Goal: Task Accomplishment & Management: Manage account settings

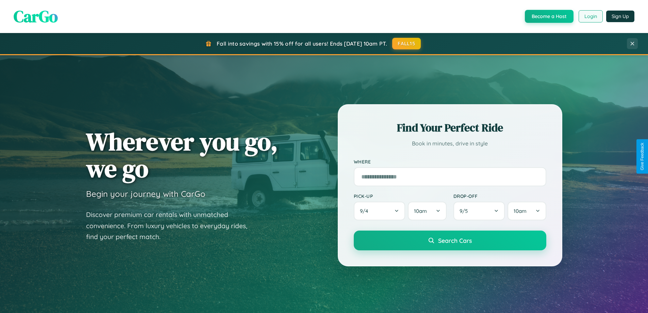
click at [590, 16] on button "Login" at bounding box center [591, 16] width 24 height 12
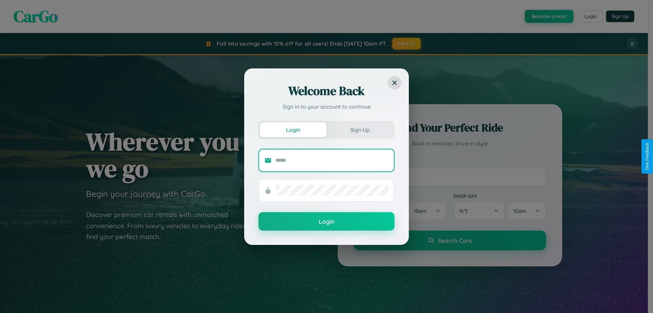
click at [332, 160] on input "text" at bounding box center [331, 160] width 113 height 11
type input "**********"
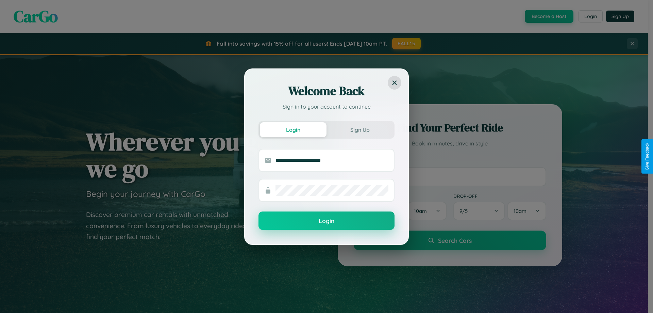
click at [326, 221] on button "Login" at bounding box center [326, 220] width 136 height 18
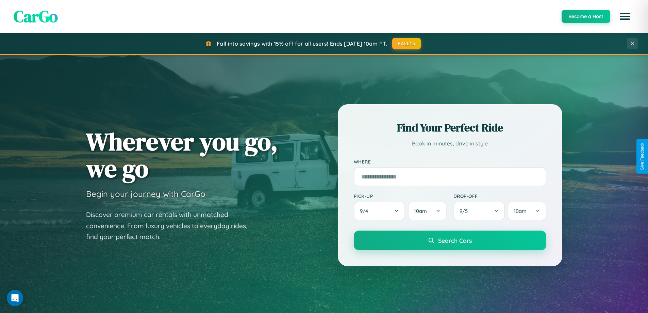
scroll to position [293, 0]
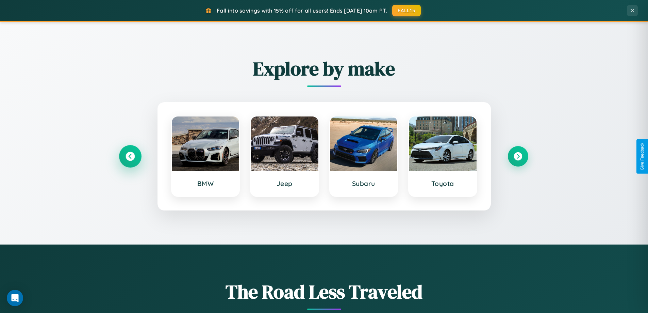
click at [130, 156] on icon at bounding box center [129, 156] width 9 height 9
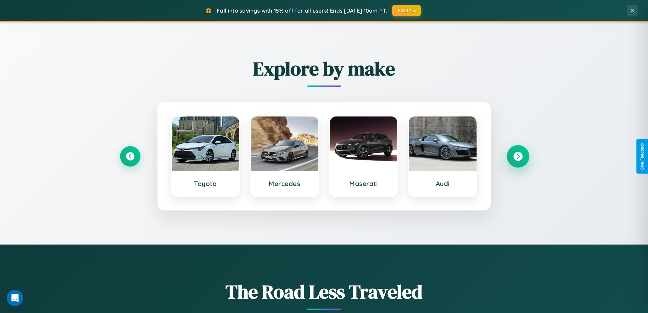
click at [518, 156] on icon at bounding box center [517, 156] width 9 height 9
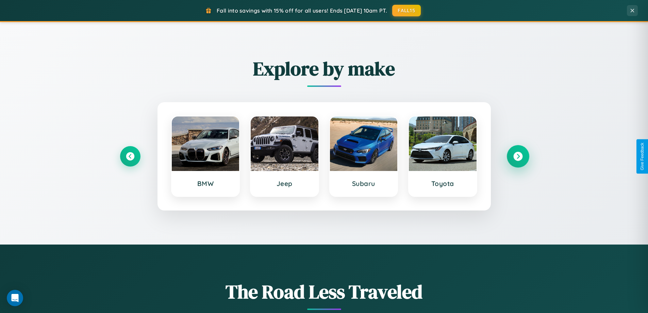
click at [518, 156] on icon at bounding box center [517, 156] width 9 height 9
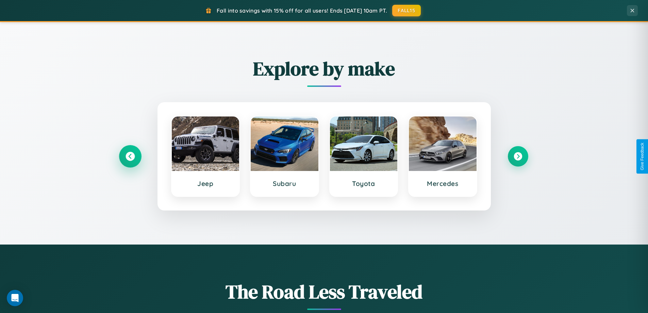
click at [130, 156] on icon at bounding box center [129, 156] width 9 height 9
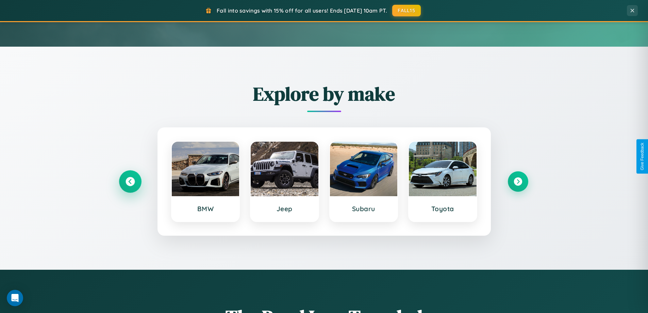
scroll to position [0, 0]
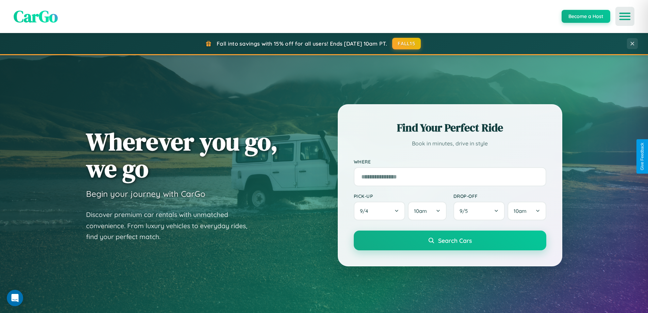
click at [625, 16] on icon "Open menu" at bounding box center [625, 16] width 10 height 6
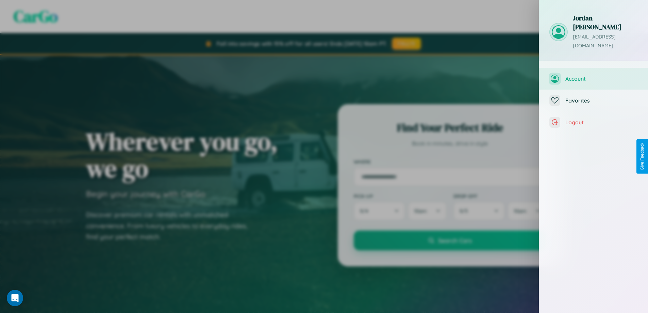
click at [593, 75] on span "Account" at bounding box center [601, 78] width 72 height 7
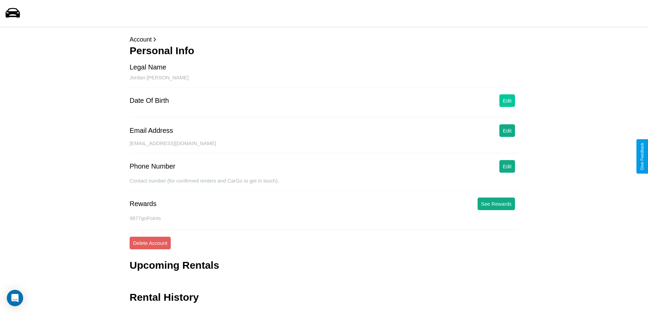
click at [507, 100] on button "Edit" at bounding box center [507, 100] width 16 height 13
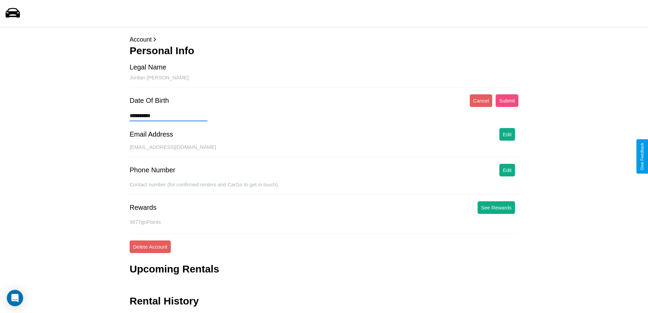
type input "**********"
click at [507, 100] on button "Submit" at bounding box center [507, 100] width 23 height 13
